Goal: Find contact information: Obtain details needed to contact an individual or organization

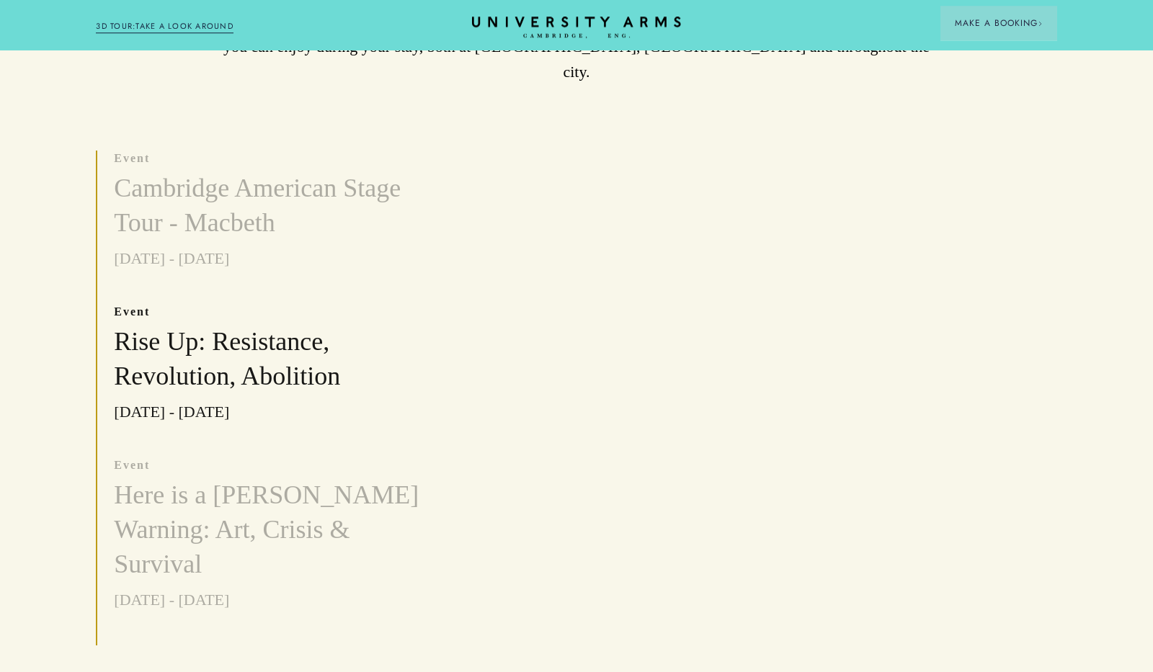
scroll to position [420, 0]
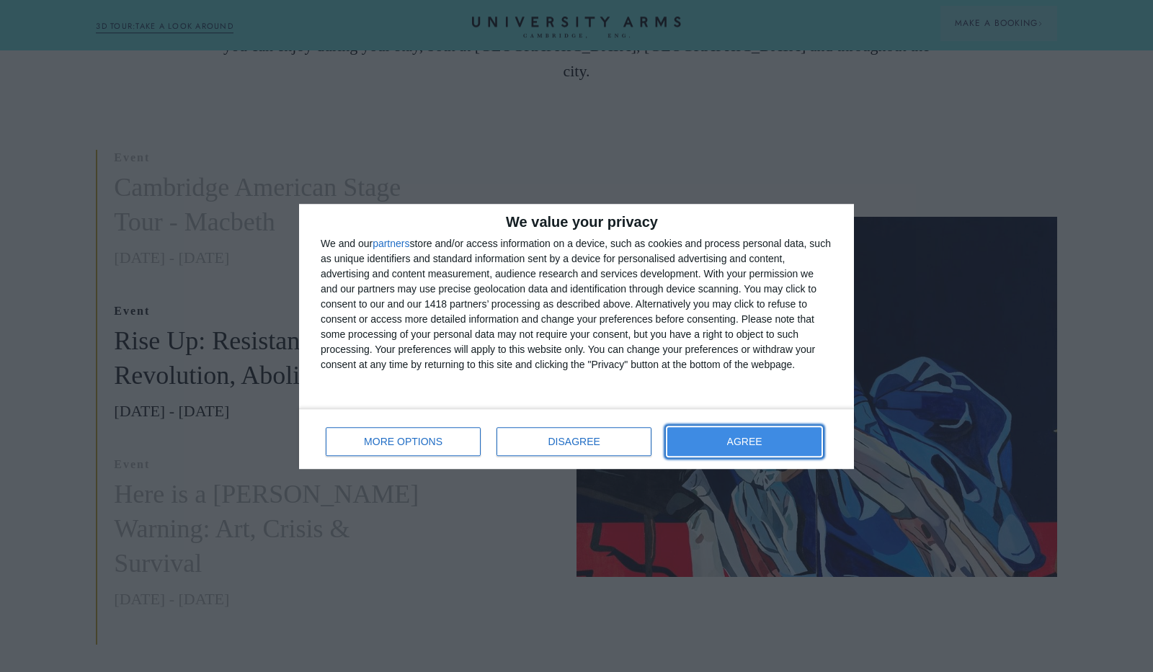
click at [769, 450] on button "AGREE" at bounding box center [744, 441] width 154 height 29
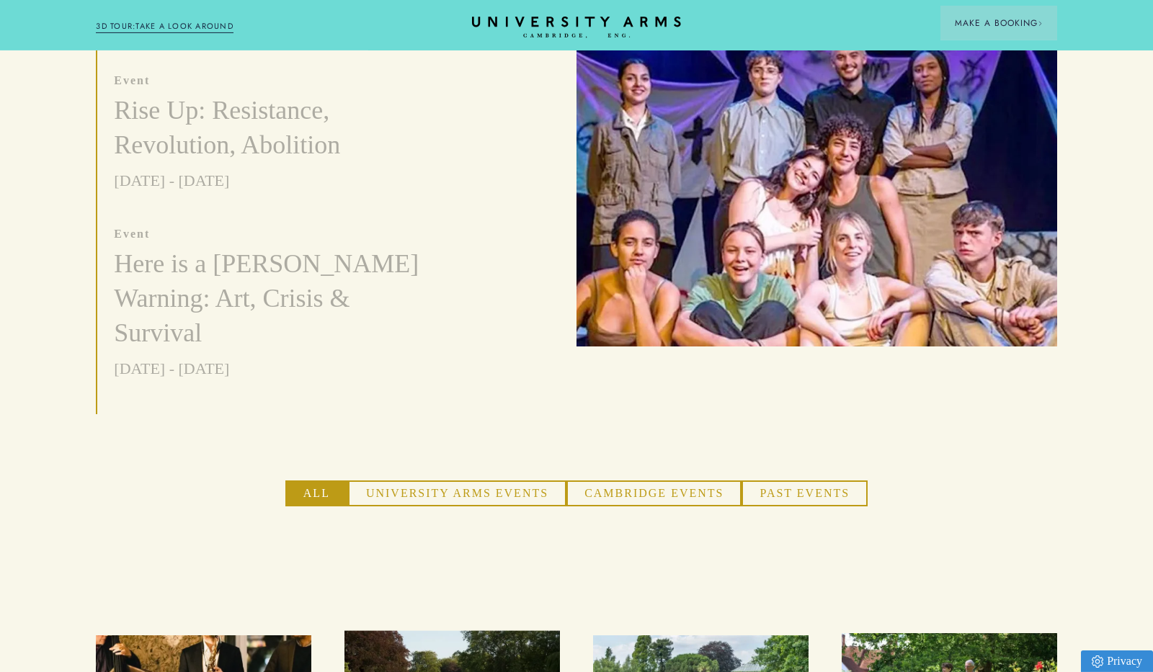
scroll to position [650, 0]
click at [641, 481] on button "Cambridge Events" at bounding box center [654, 494] width 175 height 26
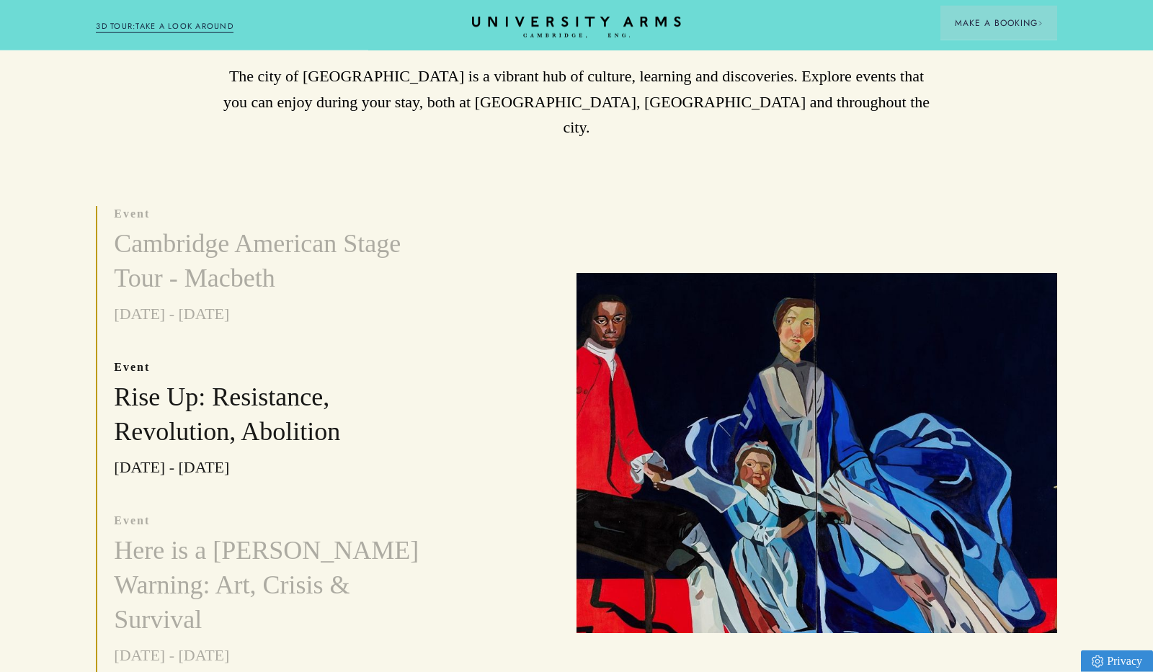
scroll to position [0, 0]
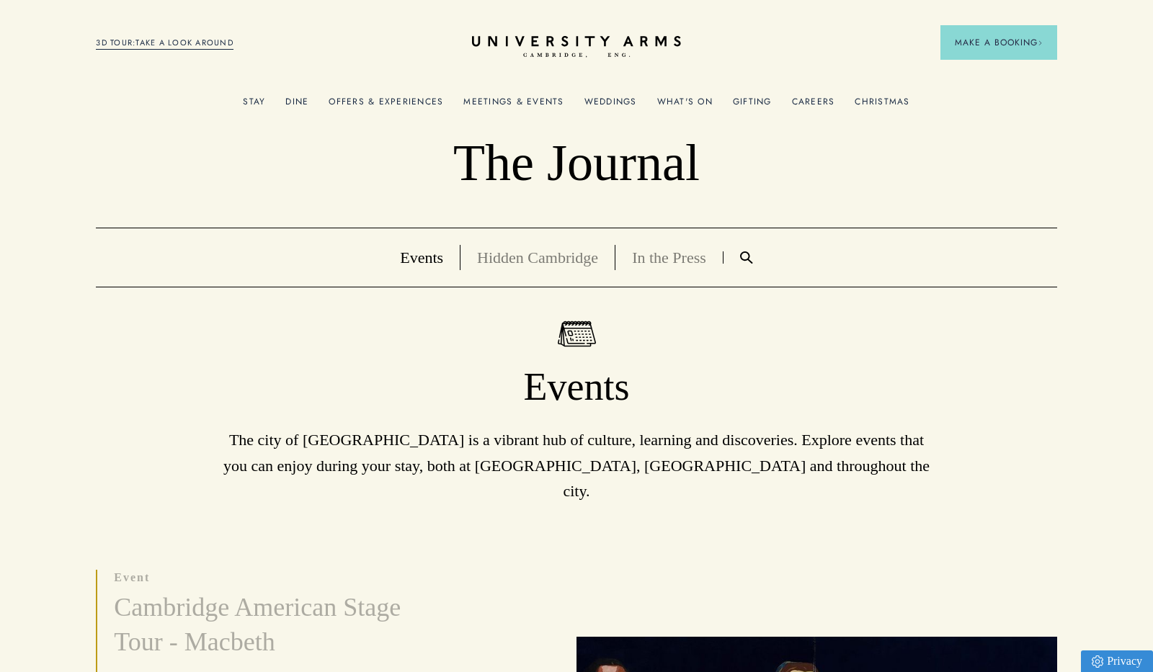
click at [506, 260] on link "Hidden Cambridge" at bounding box center [537, 258] width 121 height 18
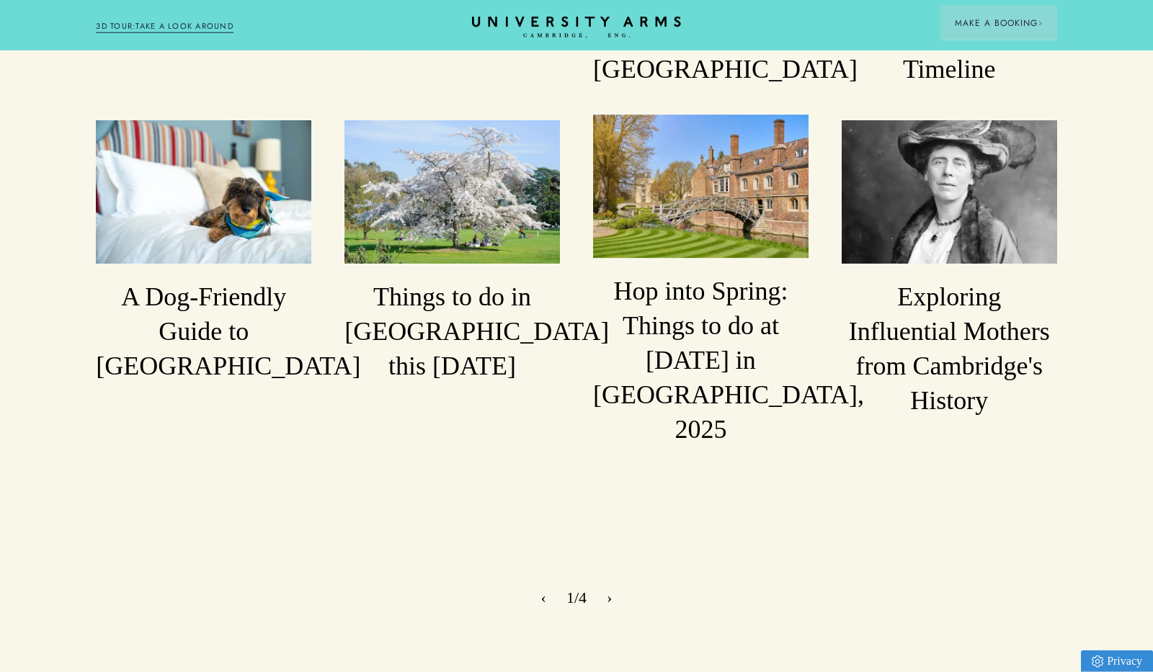
scroll to position [1729, 0]
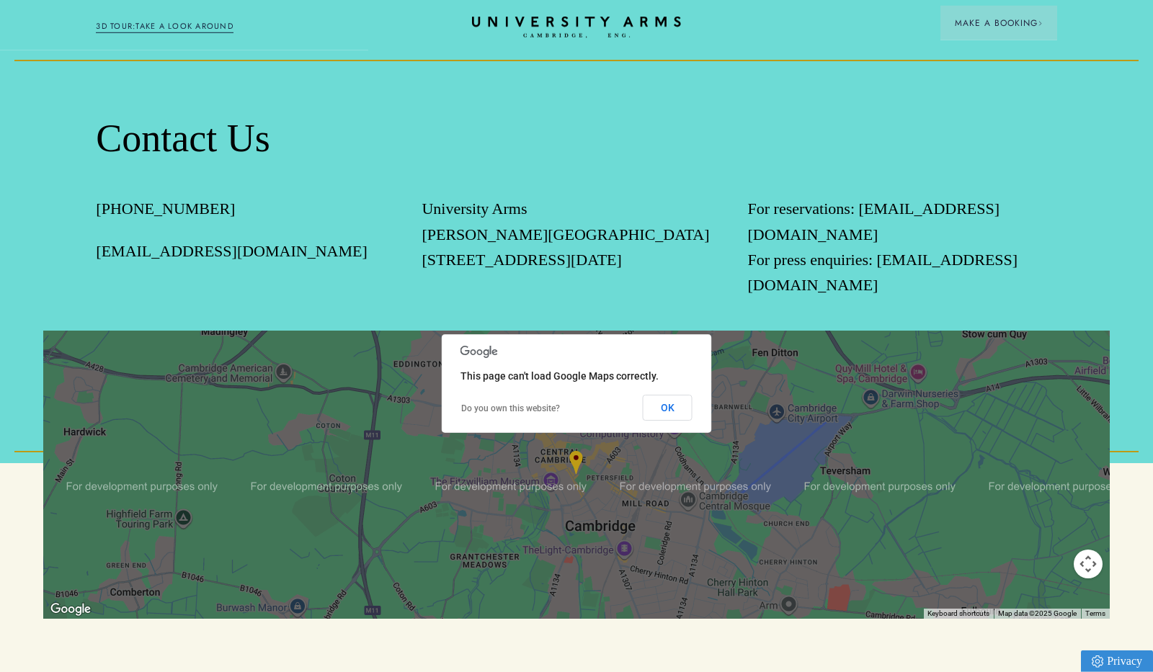
scroll to position [1353, 0]
drag, startPoint x: 297, startPoint y: 253, endPoint x: 74, endPoint y: 268, distance: 223.2
click at [74, 268] on div "Contact Us [PHONE_NUMBER] [EMAIL_ADDRESS][DOMAIN_NAME] University [STREET_ADDRE…" at bounding box center [576, 255] width 1153 height 414
copy link "[EMAIL_ADDRESS][DOMAIN_NAME]"
